Goal: Task Accomplishment & Management: Manage account settings

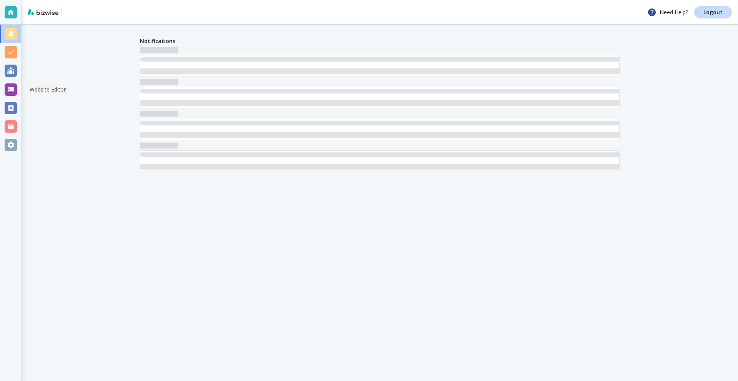
click at [7, 89] on div at bounding box center [11, 89] width 12 height 12
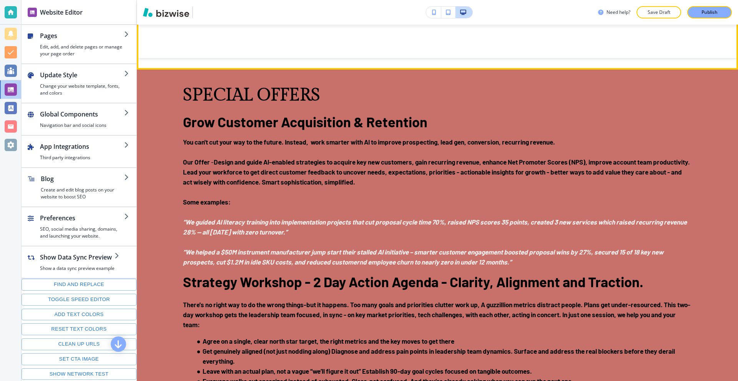
scroll to position [1192, 0]
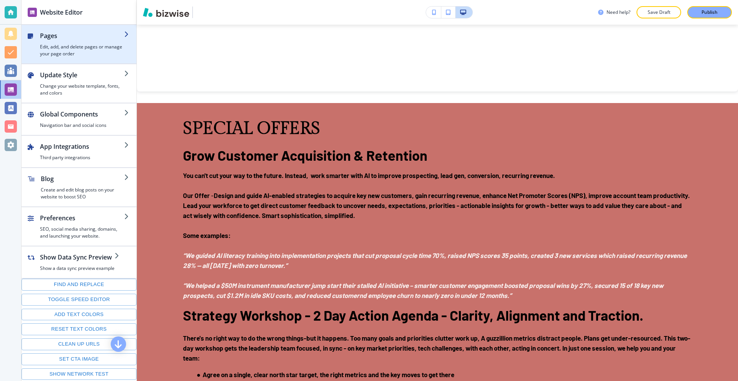
click at [78, 43] on h4 "Edit, add, and delete pages or manage your page order" at bounding box center [82, 50] width 84 height 14
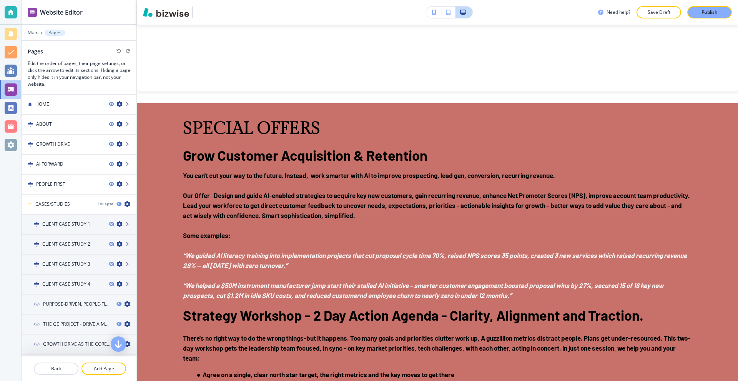
click at [34, 30] on div "Main Pages" at bounding box center [79, 33] width 103 height 6
click at [33, 33] on p "Main" at bounding box center [33, 32] width 11 height 5
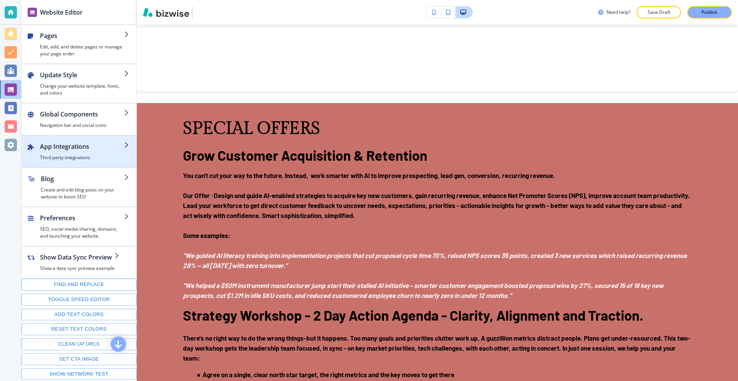
click at [91, 156] on h4 "Third party integrations" at bounding box center [82, 157] width 84 height 7
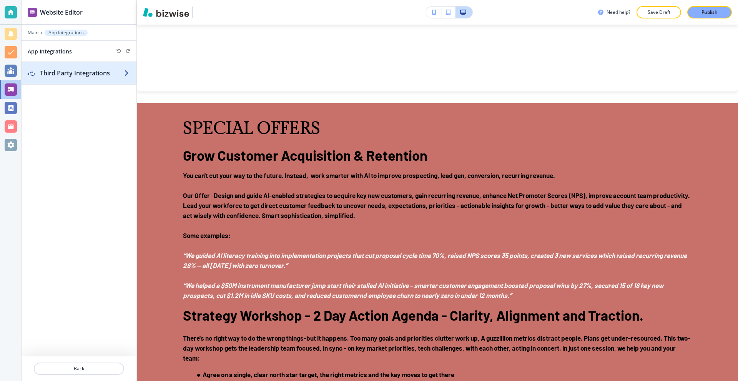
click at [85, 73] on h2 "Third Party Integrations" at bounding box center [82, 72] width 84 height 9
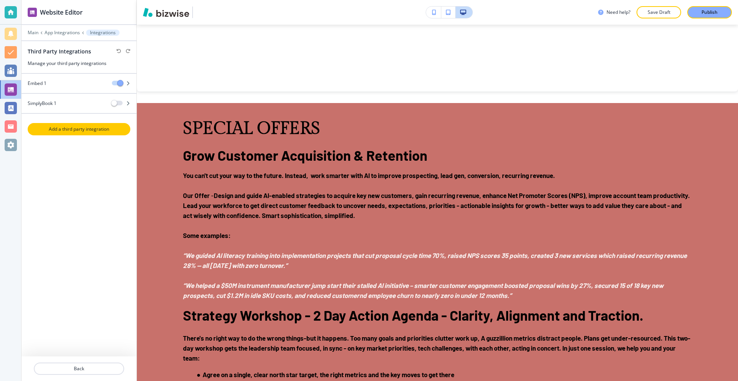
click at [85, 126] on p "Add a third party integration" at bounding box center [78, 129] width 101 height 7
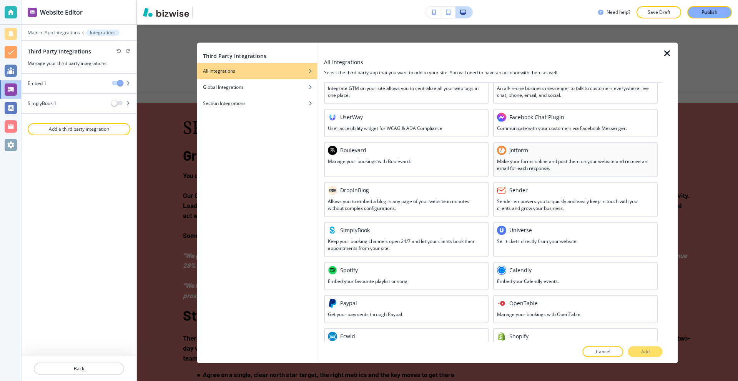
scroll to position [115, 0]
click at [542, 161] on h3 "Make your forms online and post them on your website and receive an email for e…" at bounding box center [575, 164] width 157 height 14
click at [639, 347] on button "Add" at bounding box center [645, 351] width 35 height 11
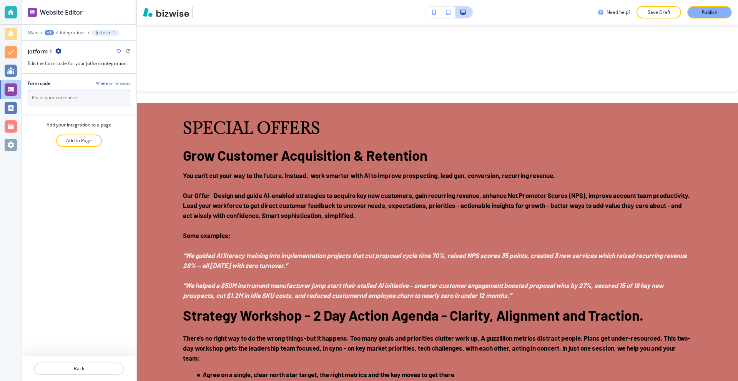
click at [98, 93] on input "text" at bounding box center [79, 97] width 103 height 15
click at [121, 81] on h4 "Where is my code?" at bounding box center [113, 83] width 34 height 6
click at [60, 100] on input "text" at bounding box center [79, 97] width 103 height 15
paste input "<script type="text/javascript" src="[URL][DOMAIN_NAME]"></script>"
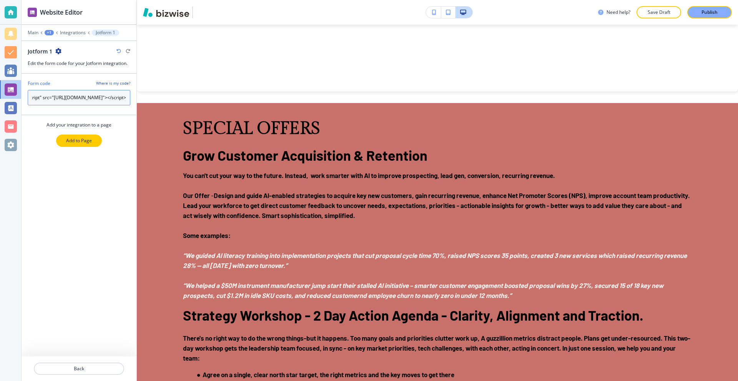
type input "<script type="text/javascript" src="[URL][DOMAIN_NAME]"></script>"
click at [88, 140] on p "Add to Page" at bounding box center [79, 140] width 26 height 7
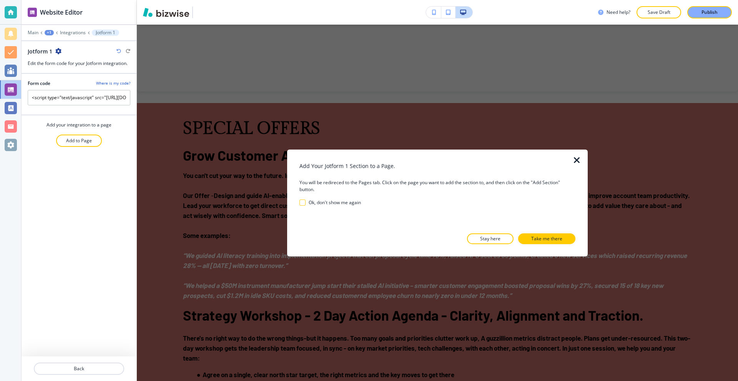
click at [557, 239] on p "Take me there" at bounding box center [546, 238] width 31 height 7
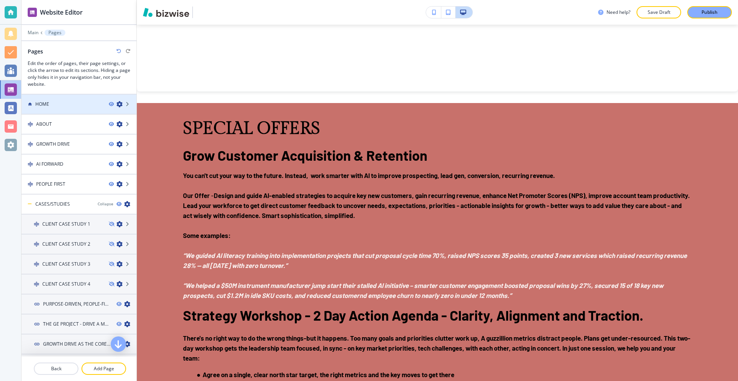
click at [75, 108] on div at bounding box center [79, 111] width 115 height 6
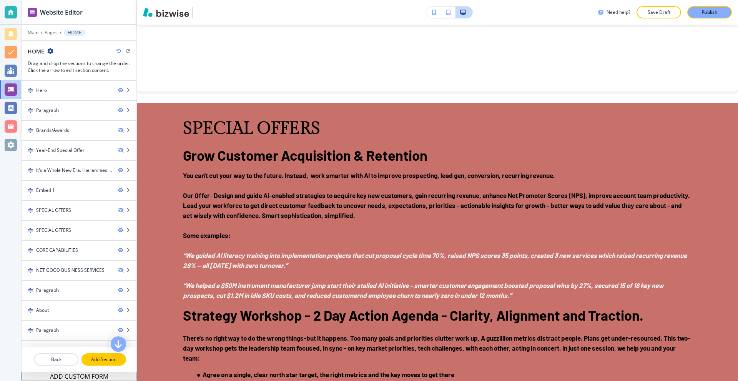
click at [94, 361] on p "Add Section" at bounding box center [103, 359] width 43 height 7
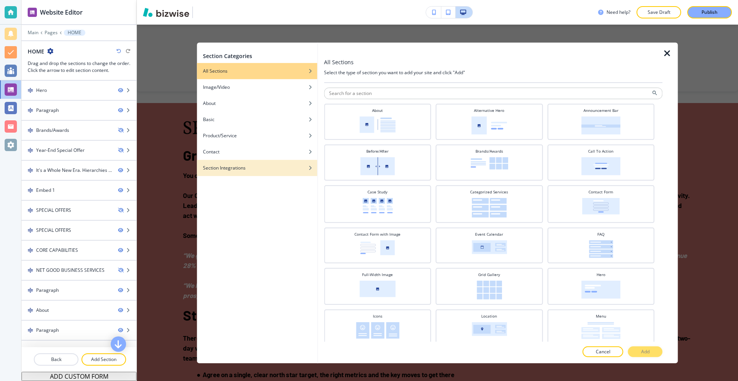
click at [248, 171] on div "button" at bounding box center [257, 173] width 120 height 5
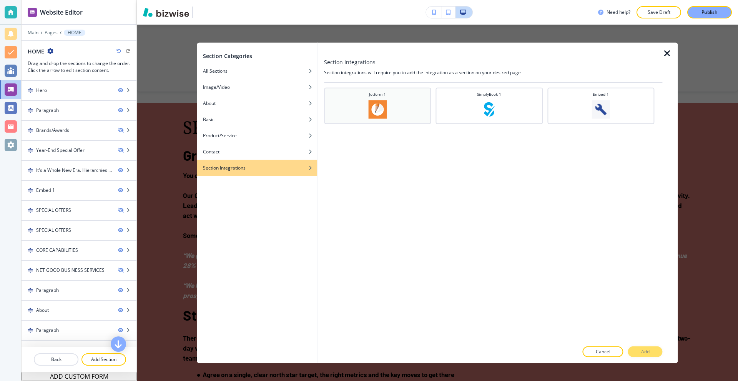
click at [373, 109] on img at bounding box center [377, 109] width 18 height 18
click at [651, 348] on button "Add" at bounding box center [645, 351] width 35 height 11
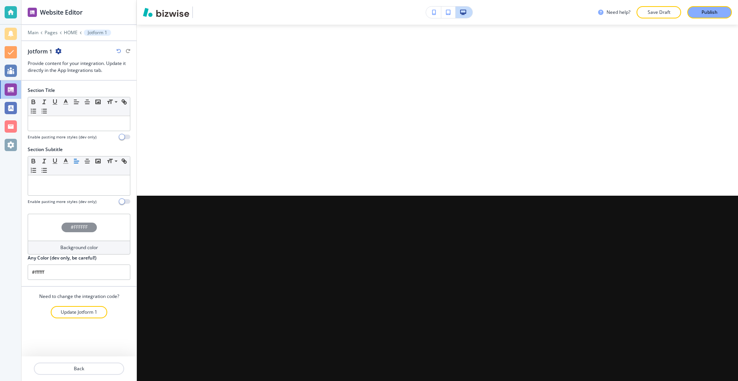
scroll to position [6261, 0]
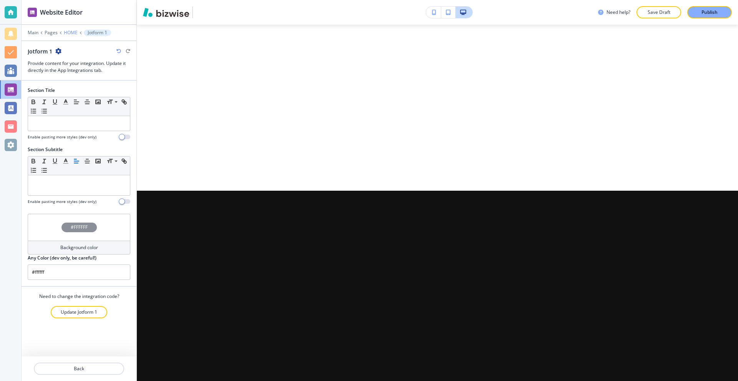
click at [66, 32] on p "HOME" at bounding box center [71, 32] width 14 height 5
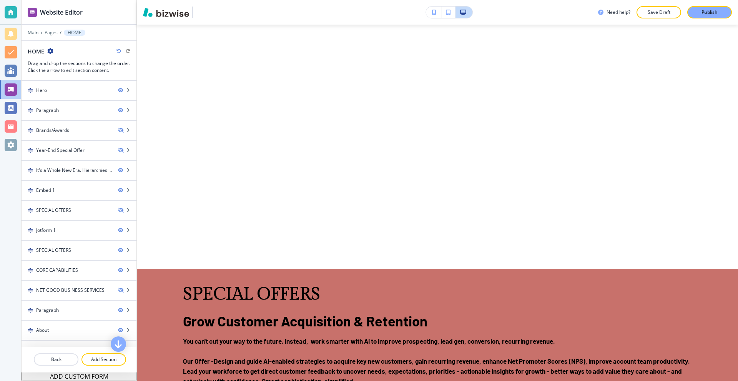
scroll to position [1443, 0]
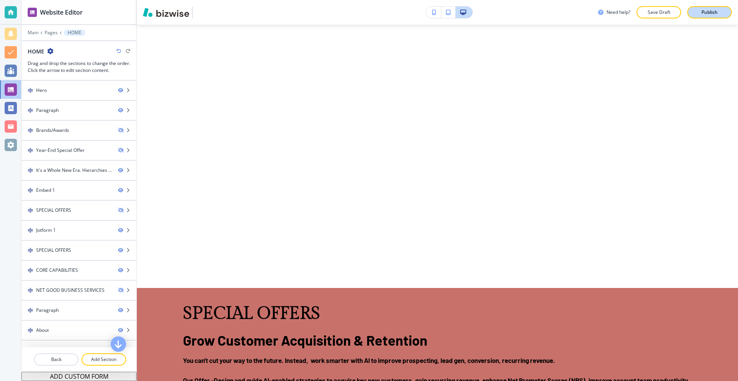
click at [709, 10] on p "Publish" at bounding box center [709, 12] width 16 height 7
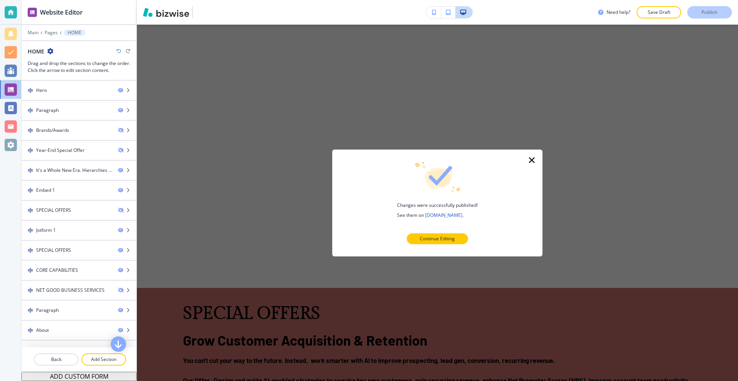
click at [529, 160] on icon "button" at bounding box center [531, 159] width 9 height 9
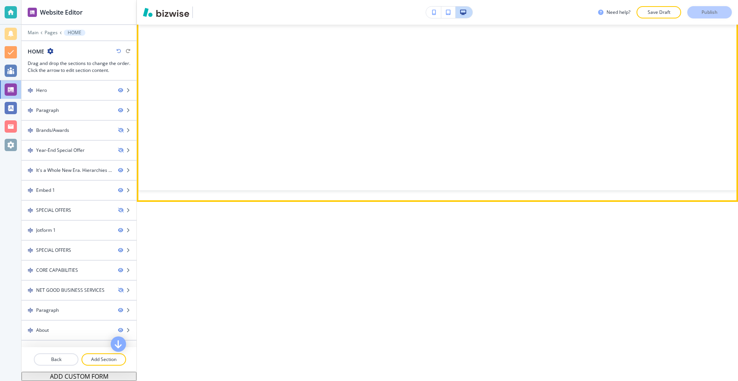
scroll to position [1059, 0]
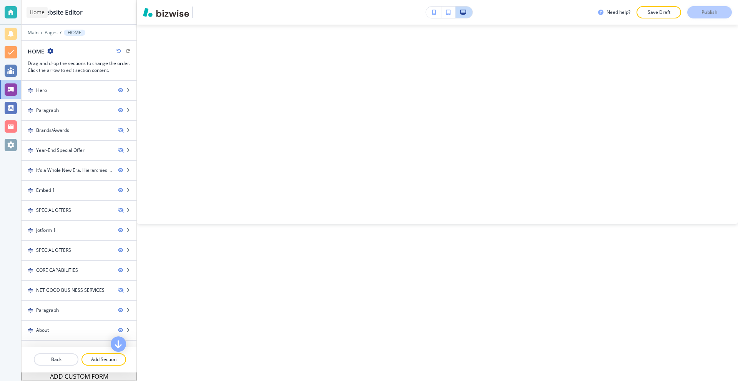
click at [10, 10] on div at bounding box center [11, 12] width 12 height 12
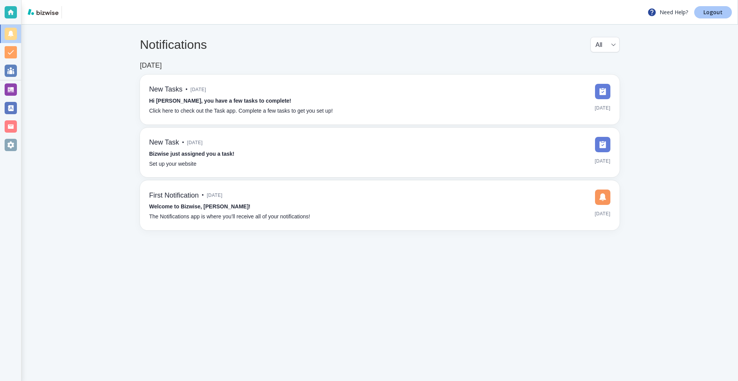
click at [707, 13] on p "Logout" at bounding box center [712, 12] width 19 height 5
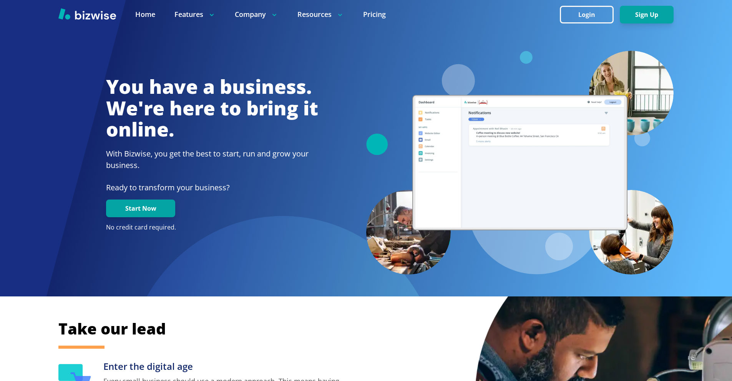
click at [584, 5] on div at bounding box center [366, 14] width 732 height 29
drag, startPoint x: 585, startPoint y: 14, endPoint x: 581, endPoint y: 17, distance: 5.0
click at [585, 14] on button "Login" at bounding box center [587, 15] width 54 height 18
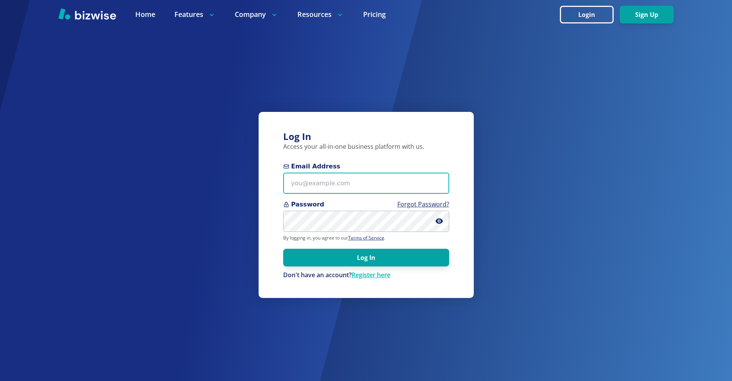
drag, startPoint x: 400, startPoint y: 179, endPoint x: 369, endPoint y: 93, distance: 91.8
click at [399, 179] on input "Email Address" at bounding box center [366, 183] width 166 height 21
paste input "doulavonda@gmail.com"
type input "doulavonda@gmail.com"
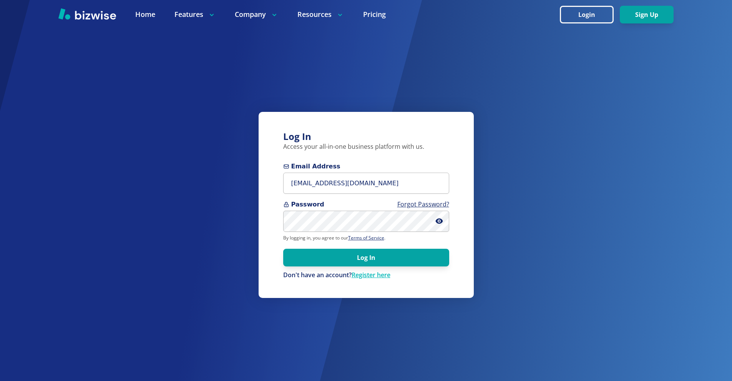
click at [363, 233] on form "Email Address doulavonda@gmail.com Password Forgot Password? By logging in, you…" at bounding box center [366, 221] width 166 height 118
click at [403, 254] on button "Log In" at bounding box center [366, 258] width 166 height 18
